Goal: Task Accomplishment & Management: Use online tool/utility

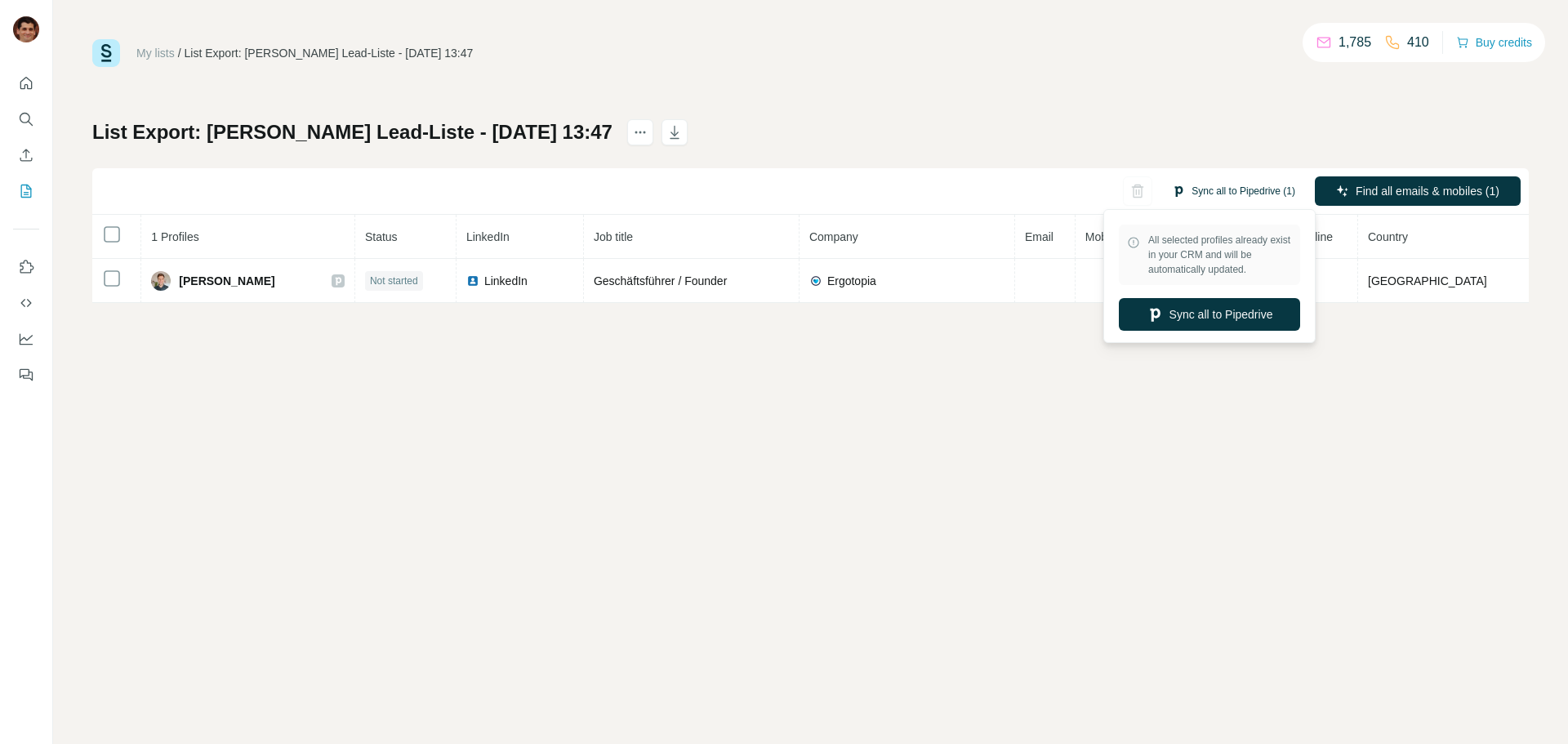
click at [1236, 189] on button "Sync all to Pipedrive (1)" at bounding box center [1233, 190] width 146 height 24
click at [1205, 314] on button "Sync all to Pipedrive" at bounding box center [1209, 314] width 181 height 33
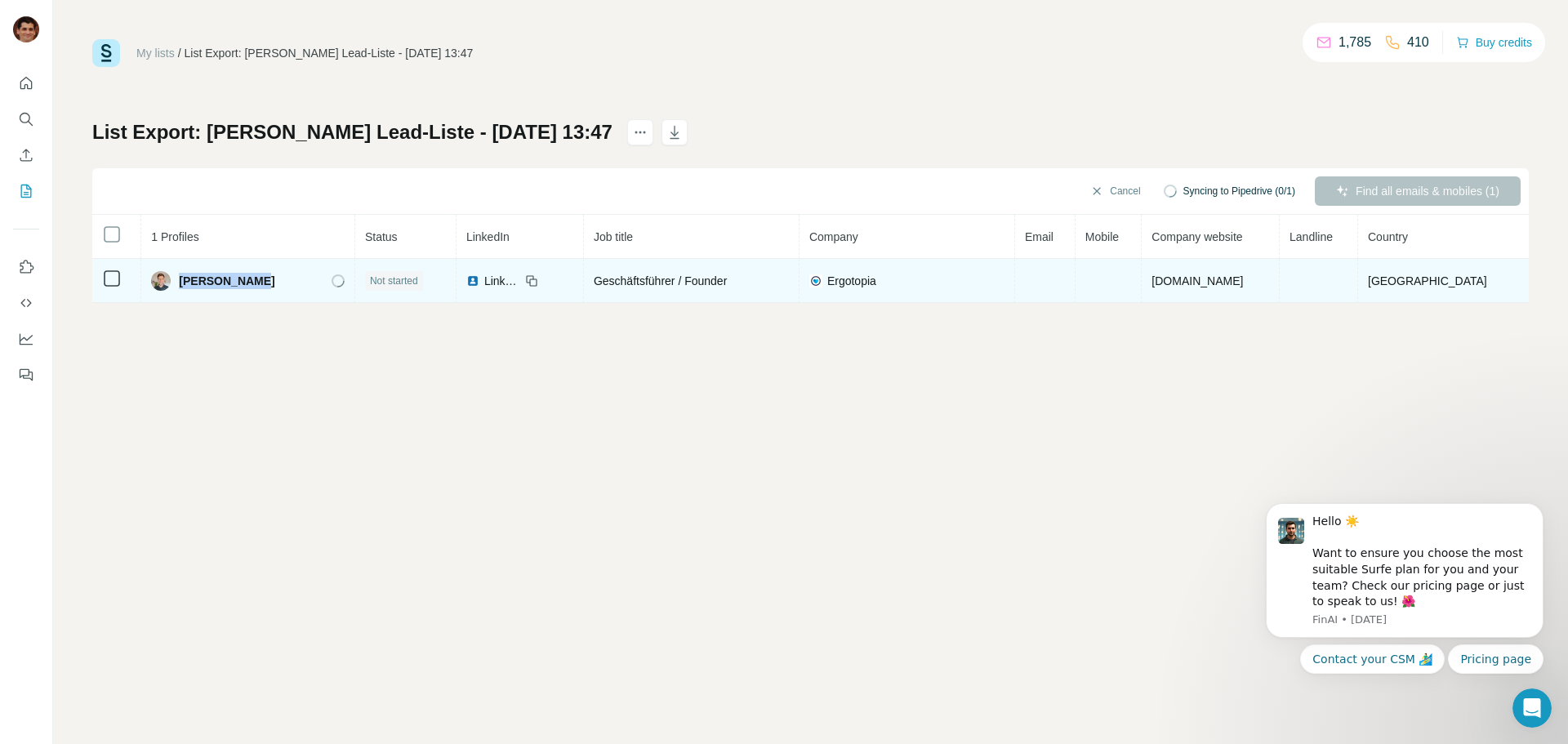
drag, startPoint x: 252, startPoint y: 280, endPoint x: 184, endPoint y: 288, distance: 68.5
click at [184, 287] on div "[PERSON_NAME]" at bounding box center [247, 281] width 194 height 20
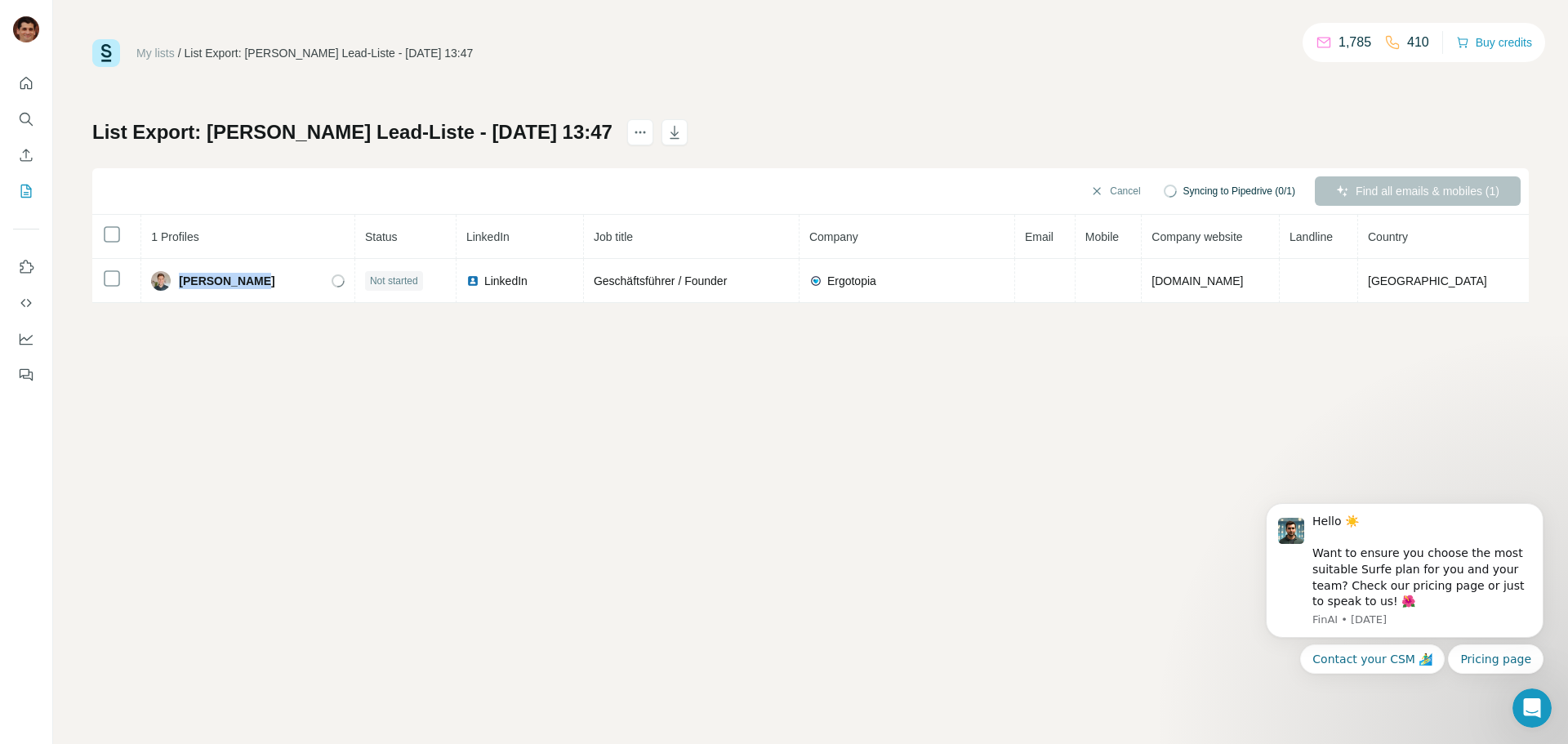
copy span "[PERSON_NAME]"
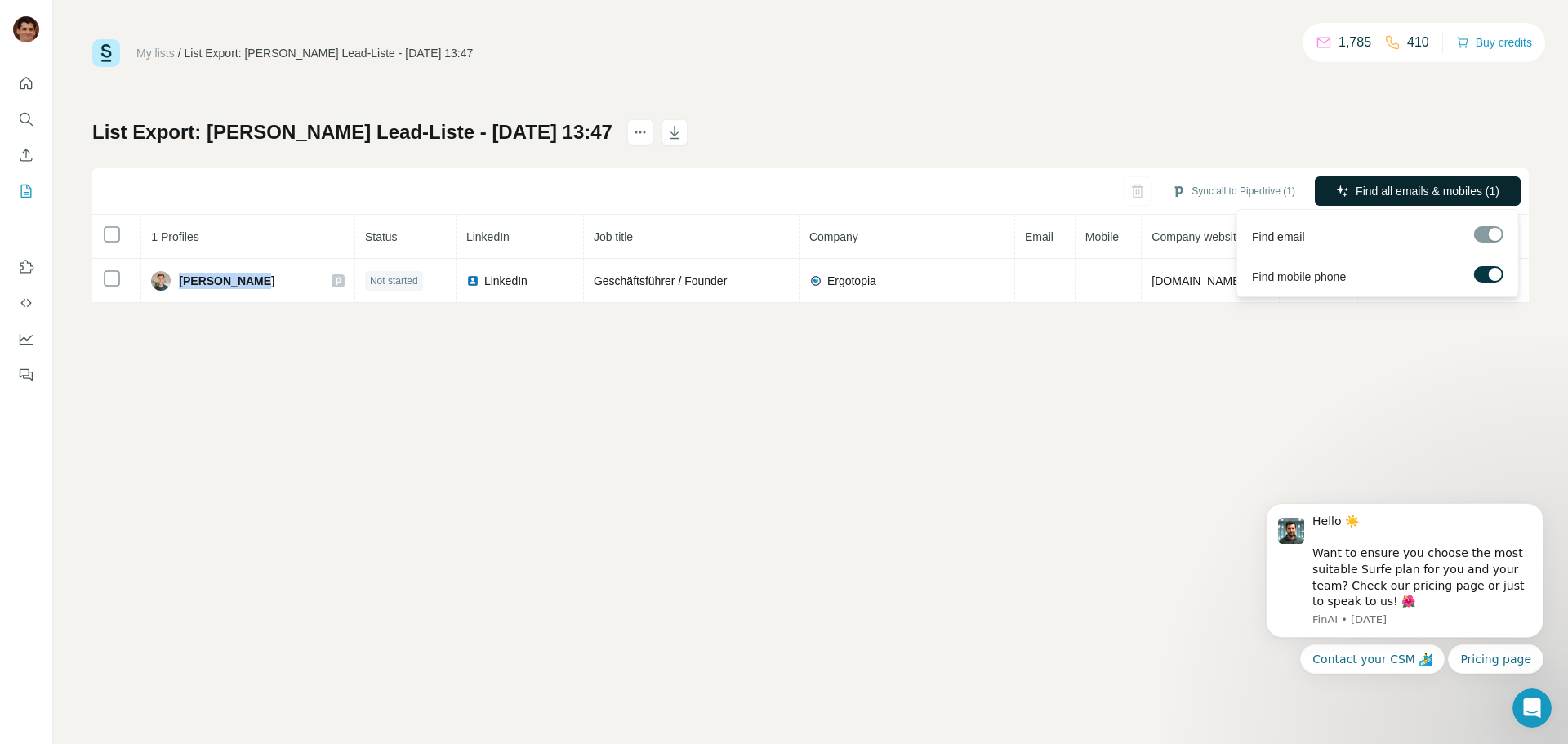
click at [1423, 186] on span "Find all emails & mobiles (1)" at bounding box center [1427, 191] width 144 height 16
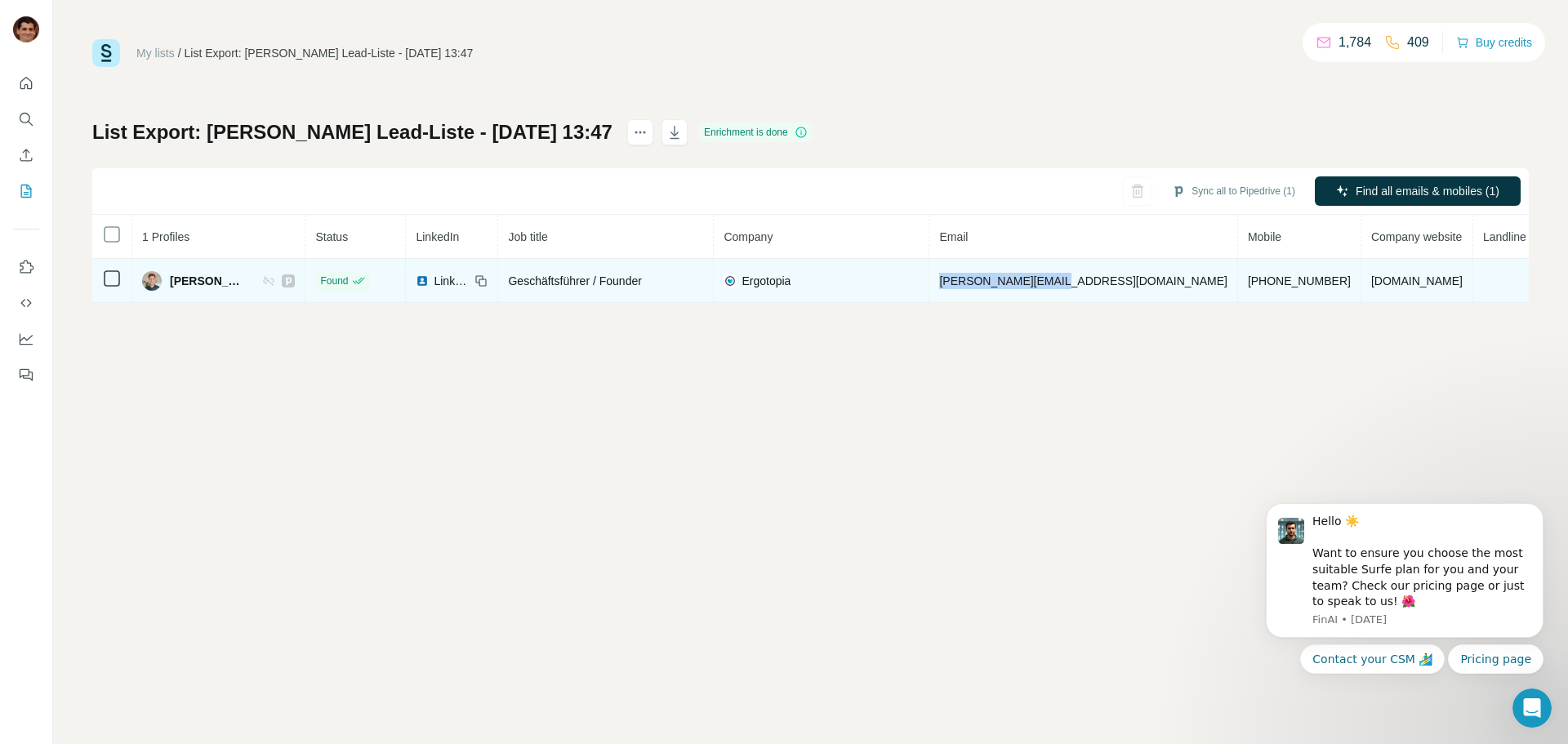
drag, startPoint x: 1104, startPoint y: 280, endPoint x: 983, endPoint y: 288, distance: 121.3
click at [983, 288] on td "[PERSON_NAME][EMAIL_ADDRESS][DOMAIN_NAME]" at bounding box center [1083, 280] width 308 height 44
copy span "[PERSON_NAME][EMAIL_ADDRESS][DOMAIN_NAME]"
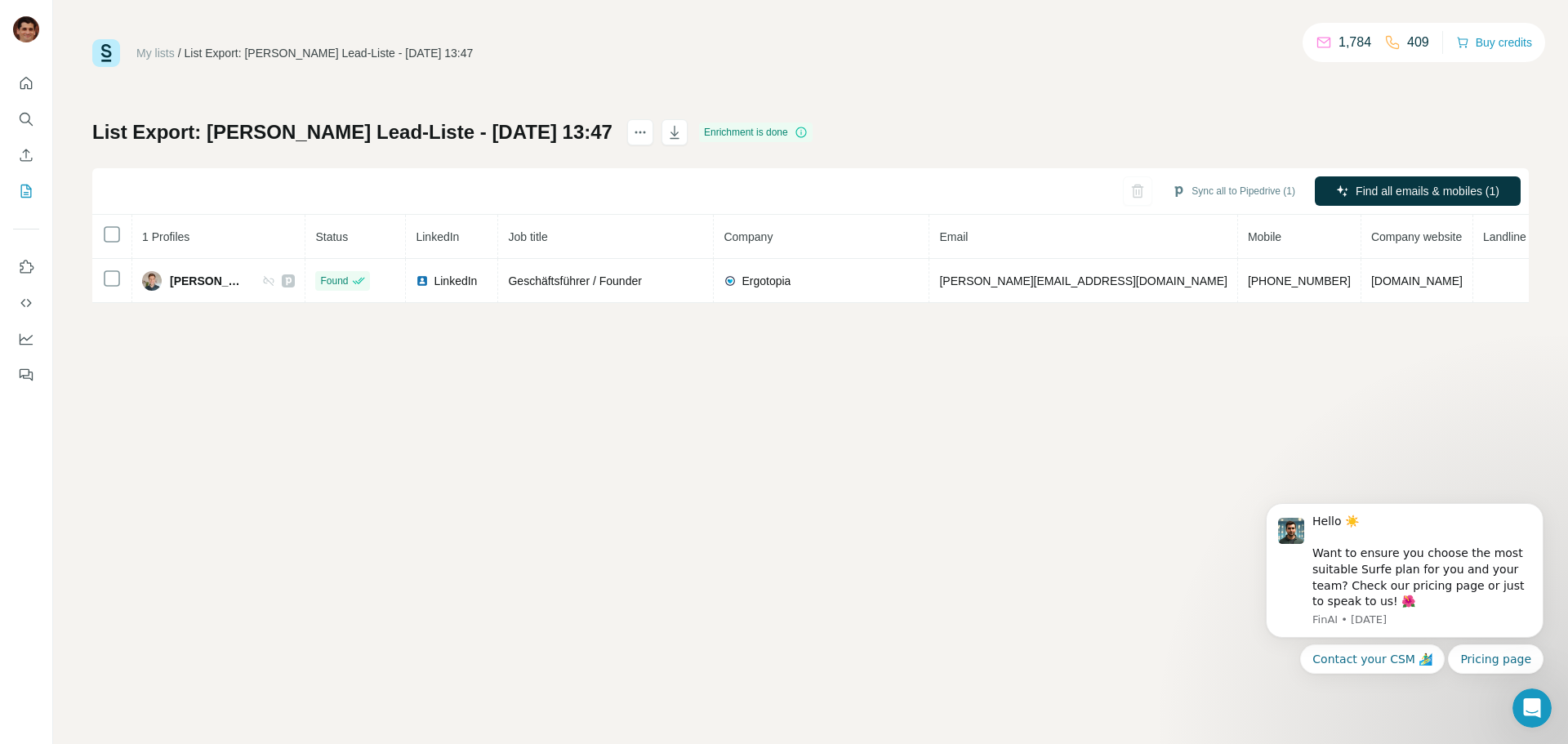
click at [669, 461] on div "My lists / List Export: [PERSON_NAME] Lead-Liste - [DATE] 13:47 1,784 409 Buy c…" at bounding box center [810, 372] width 1515 height 744
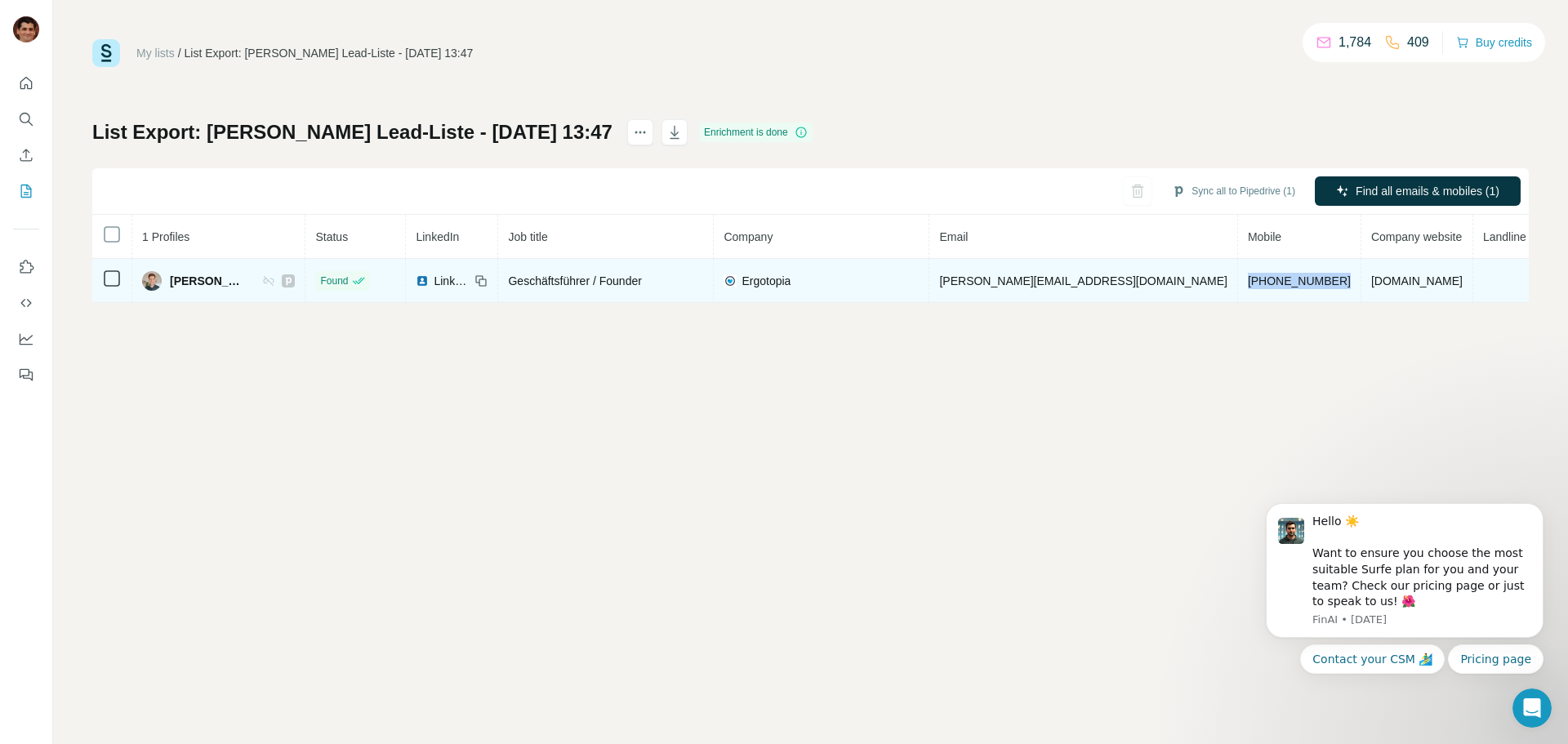
drag, startPoint x: 1229, startPoint y: 277, endPoint x: 1131, endPoint y: 293, distance: 99.3
click at [1238, 293] on td "[PHONE_NUMBER]" at bounding box center [1299, 280] width 123 height 44
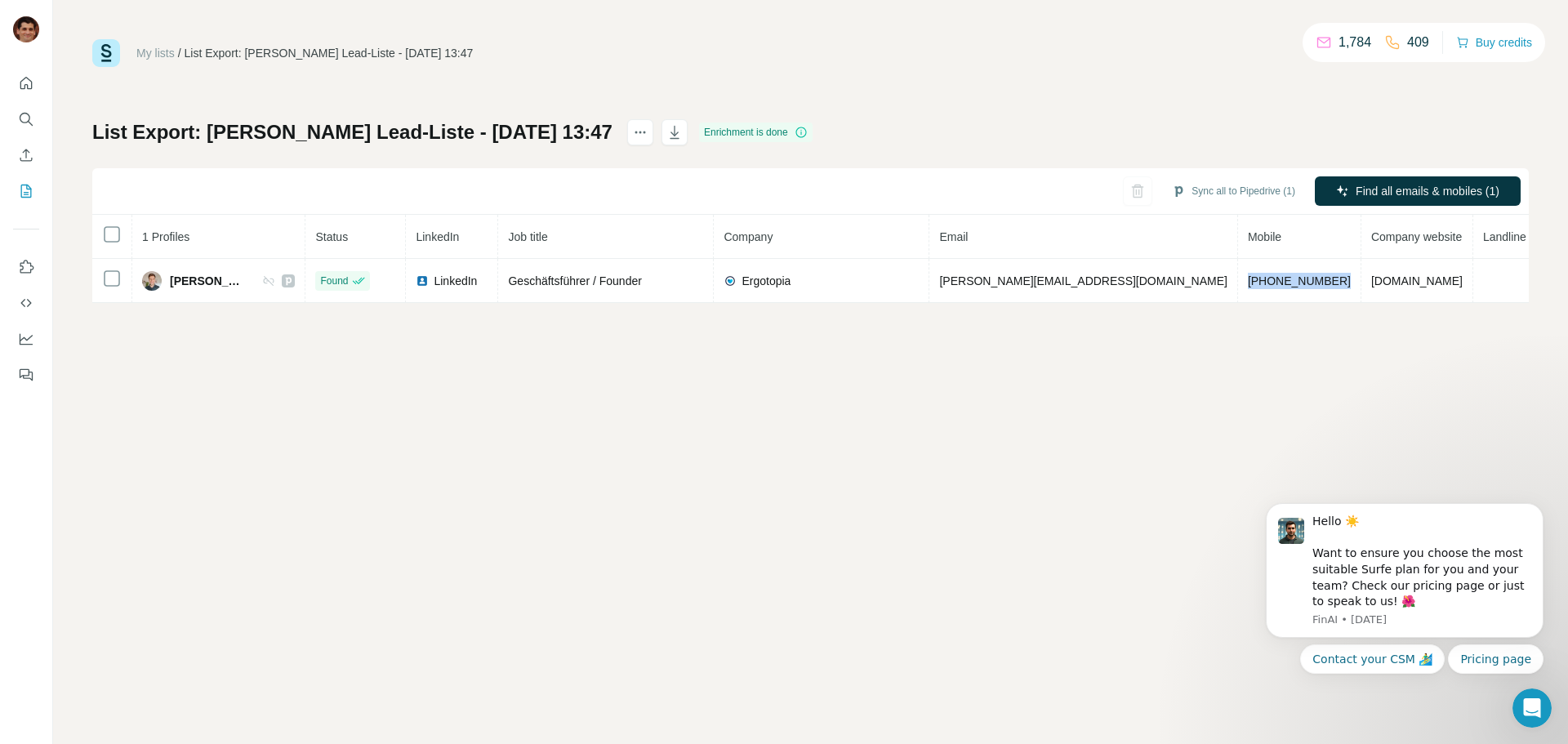
copy span "[PHONE_NUMBER]"
